Goal: Understand process/instructions: Learn how to perform a task or action

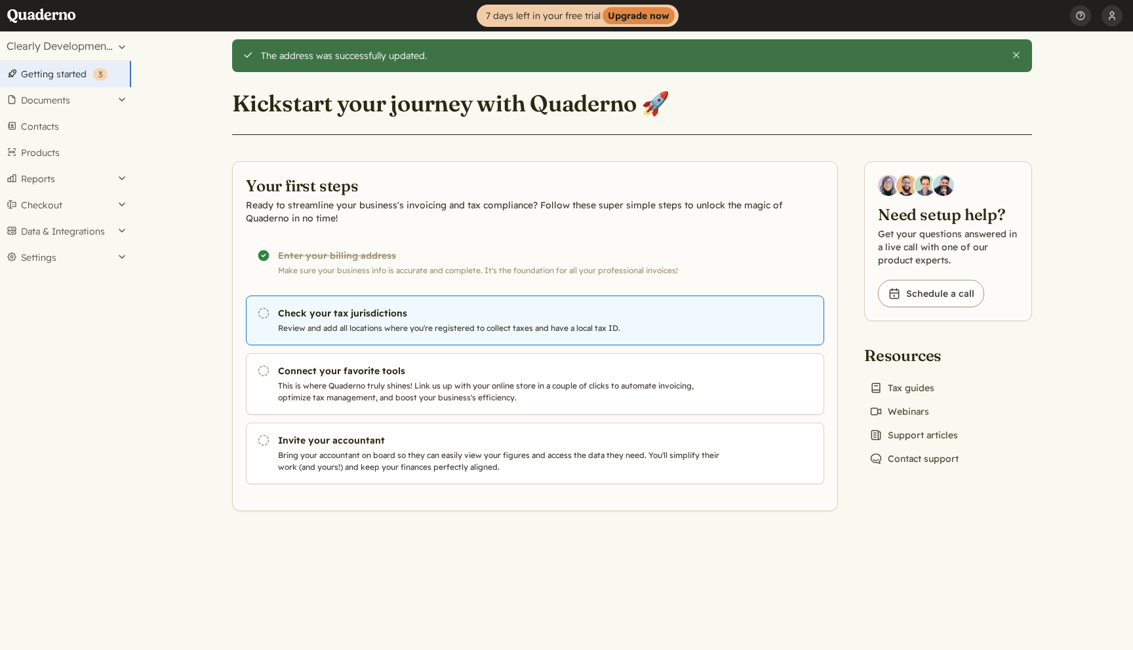
click at [577, 323] on p "Review and add all locations where you're registered to collect taxes and have …" at bounding box center [501, 329] width 447 height 12
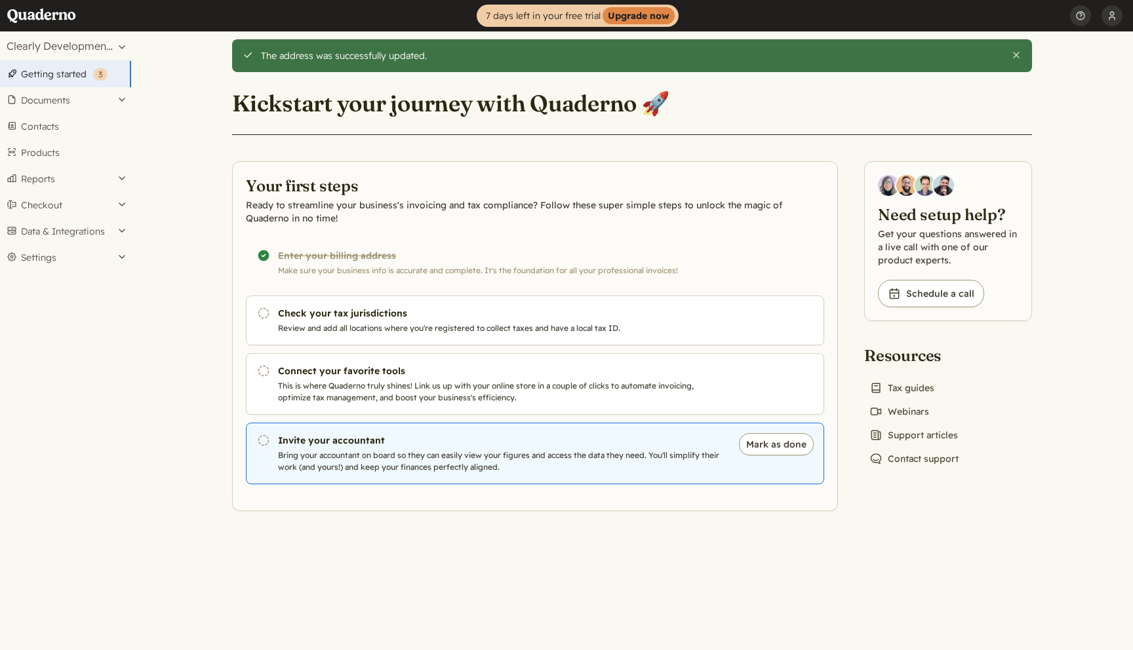
click at [507, 448] on link "Pending Invite your accountant Bring your accountant on board so they can easil…" at bounding box center [535, 454] width 578 height 62
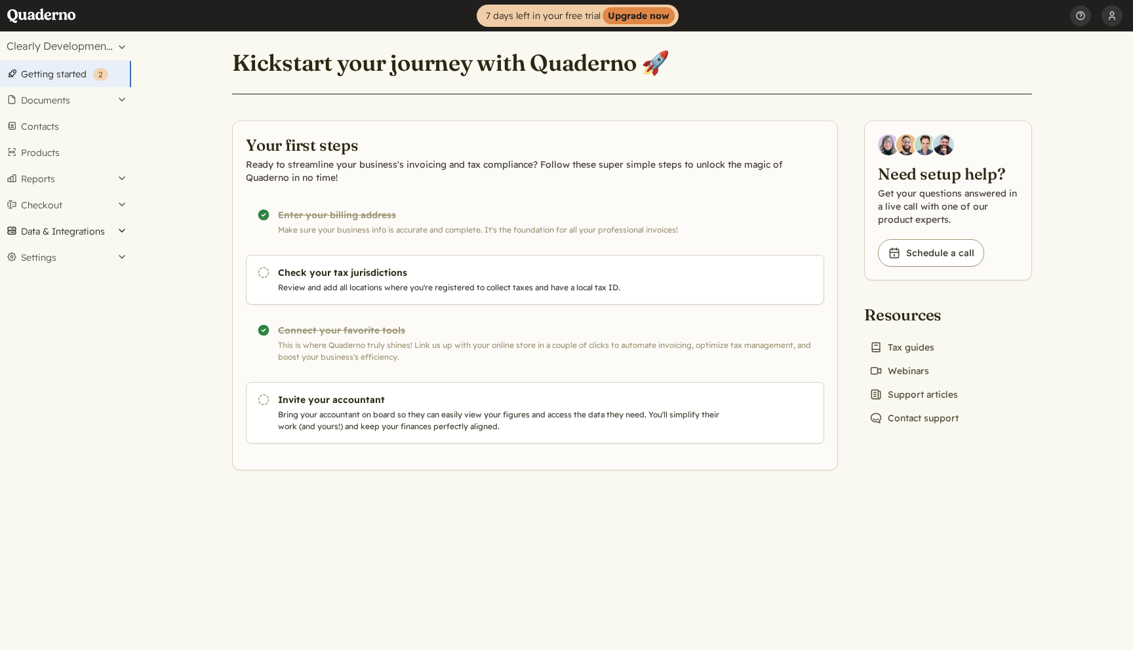
click at [95, 231] on button "Data & Integrations" at bounding box center [65, 231] width 131 height 26
click at [92, 250] on link "Integrations" at bounding box center [65, 254] width 131 height 18
